Goal: Find specific page/section: Find specific page/section

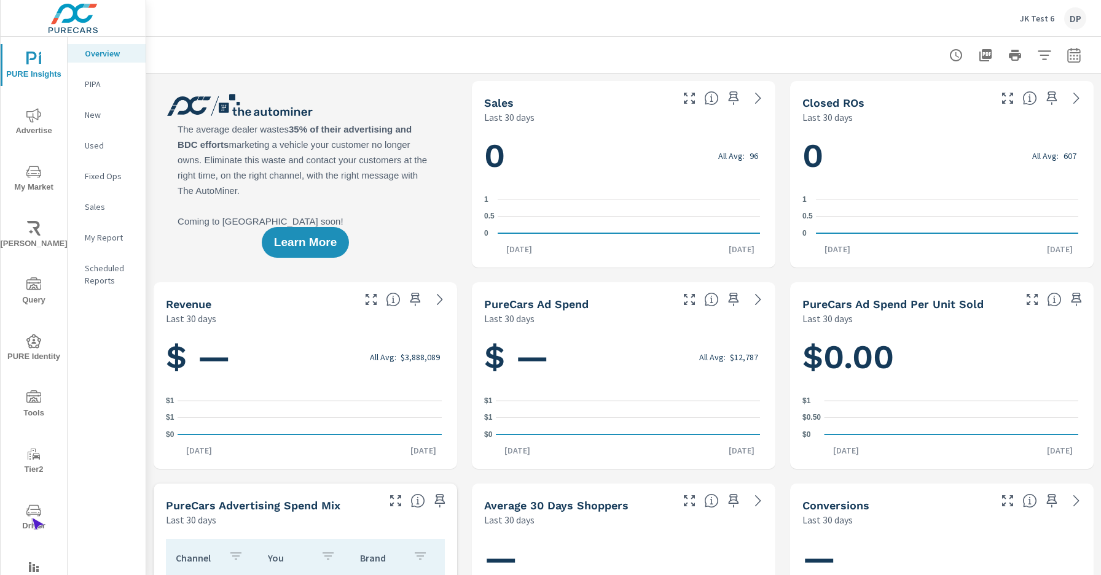
click at [31, 518] on span "Driver" at bounding box center [33, 519] width 59 height 30
